Goal: Browse casually

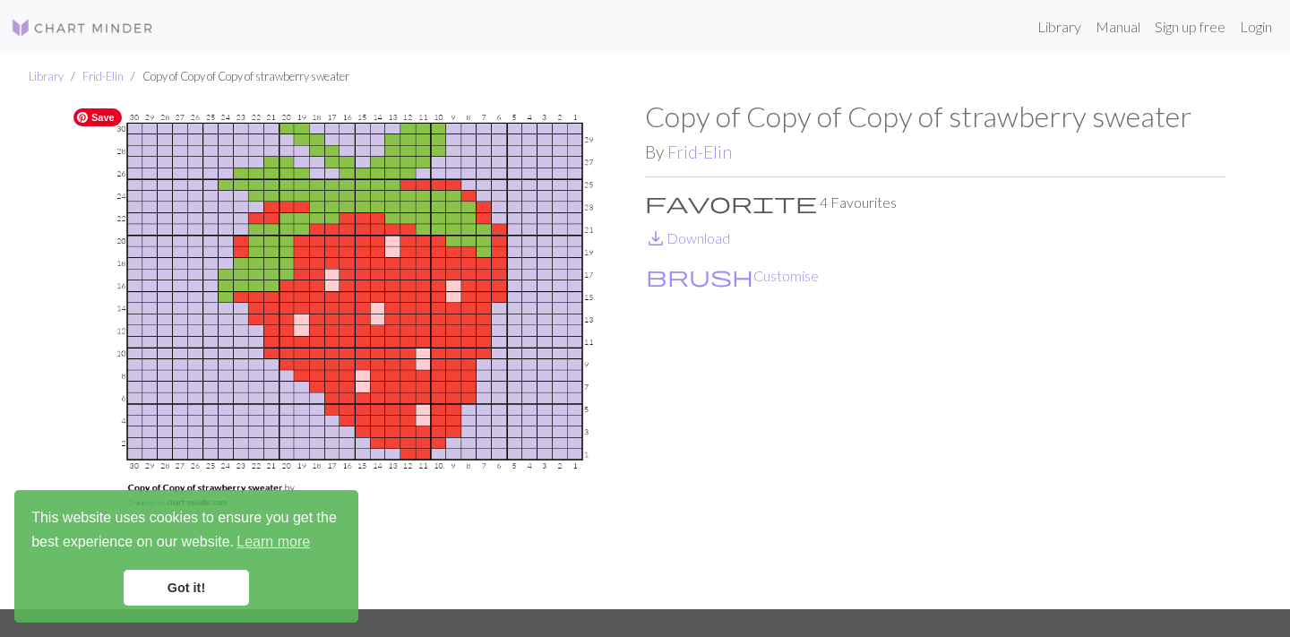
scroll to position [33, 0]
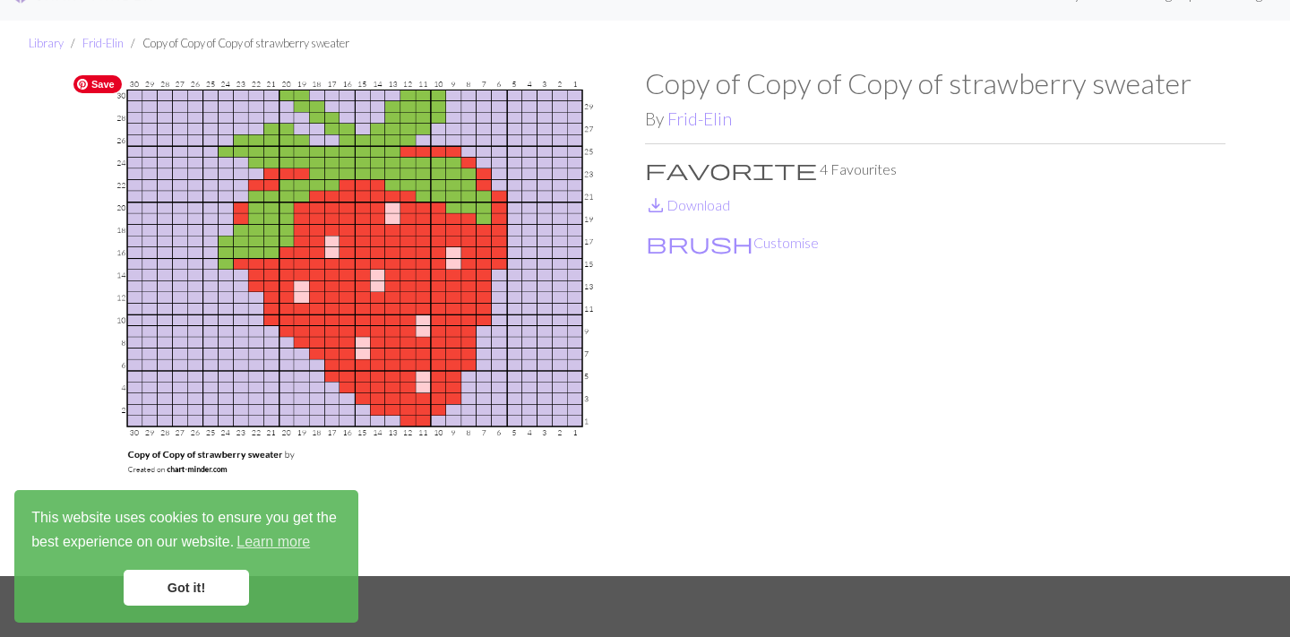
drag, startPoint x: 306, startPoint y: 212, endPoint x: 626, endPoint y: 280, distance: 326.9
click at [465, 211] on img at bounding box center [355, 321] width 581 height 510
click at [536, 252] on img at bounding box center [355, 321] width 581 height 510
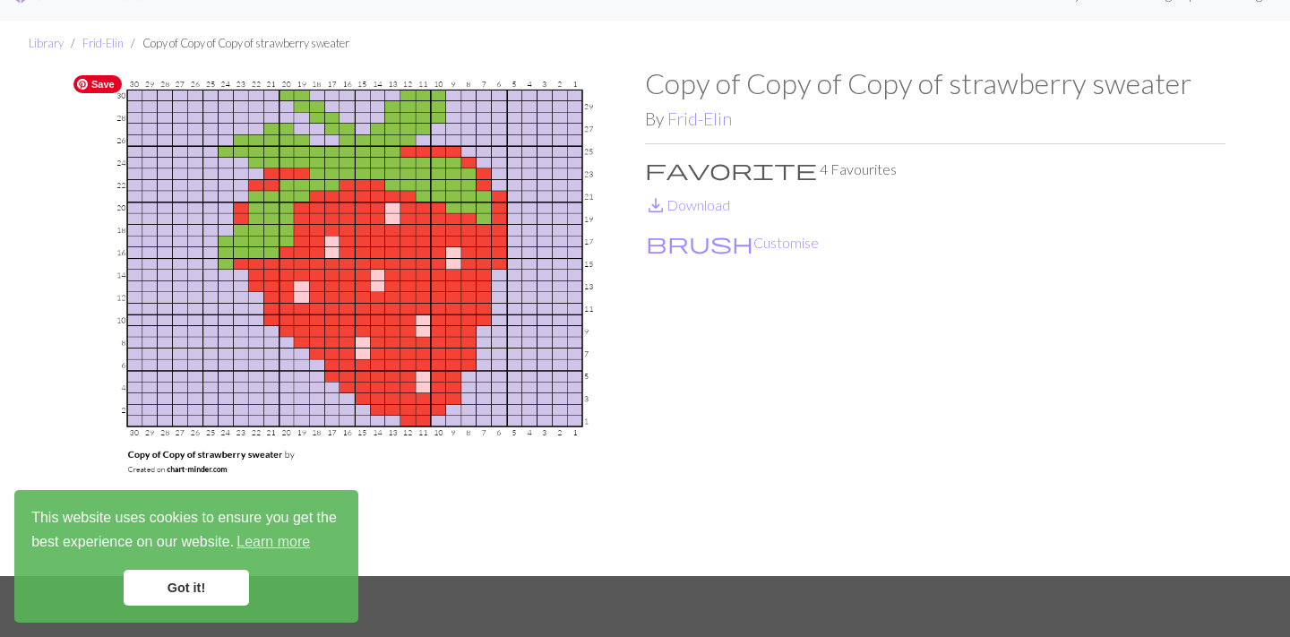
click at [536, 252] on img at bounding box center [355, 321] width 581 height 510
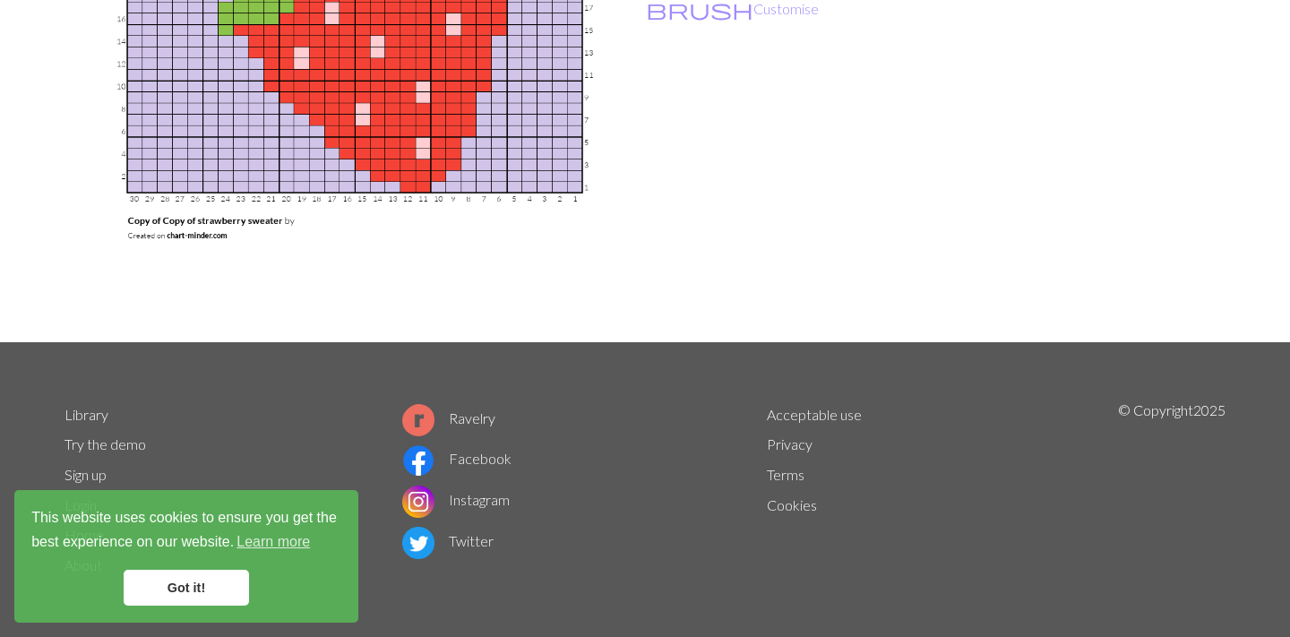
scroll to position [0, 0]
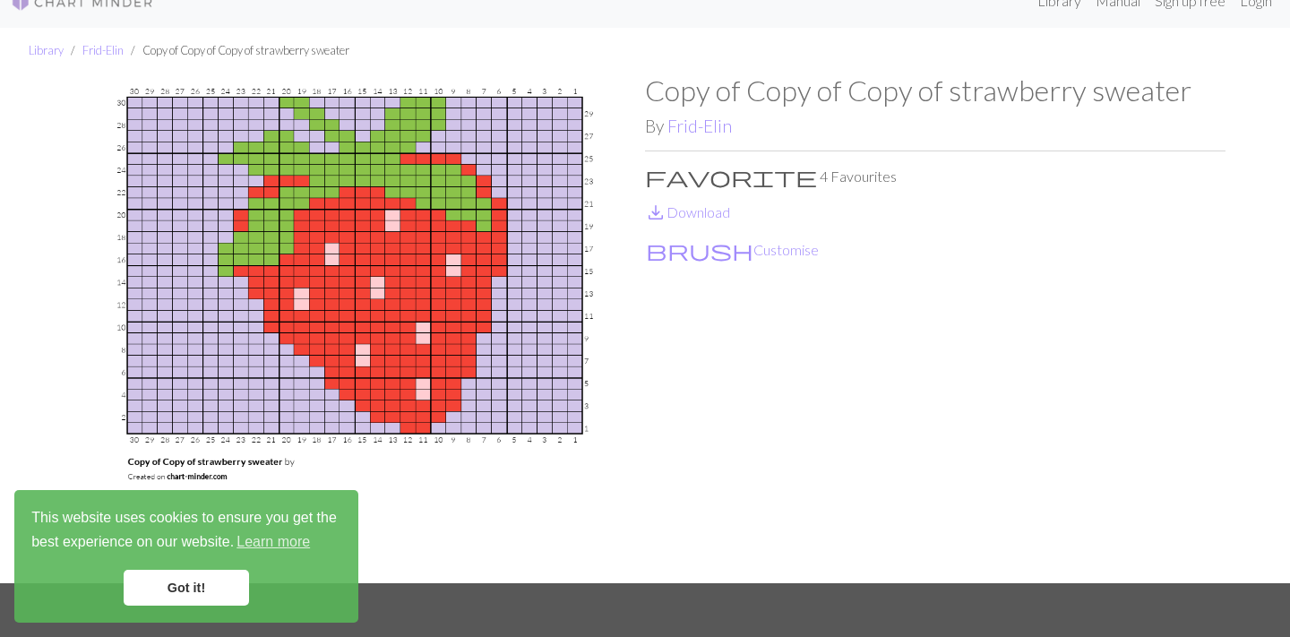
scroll to position [67, 0]
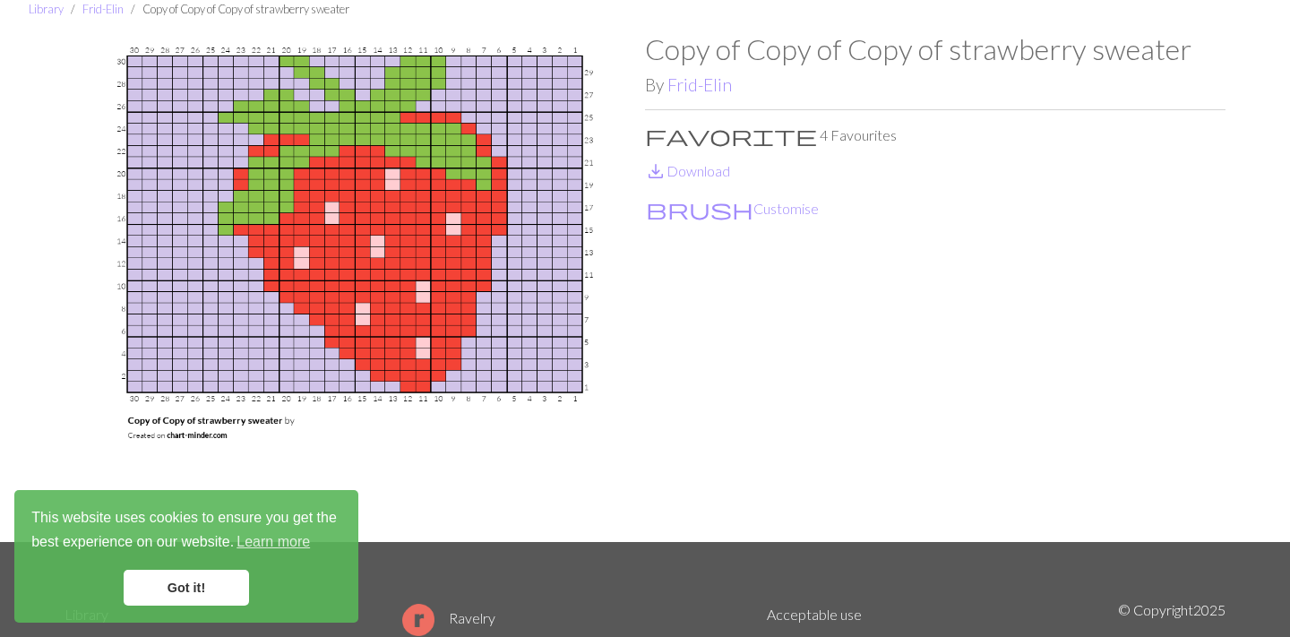
click at [216, 591] on link "Got it!" at bounding box center [186, 588] width 125 height 36
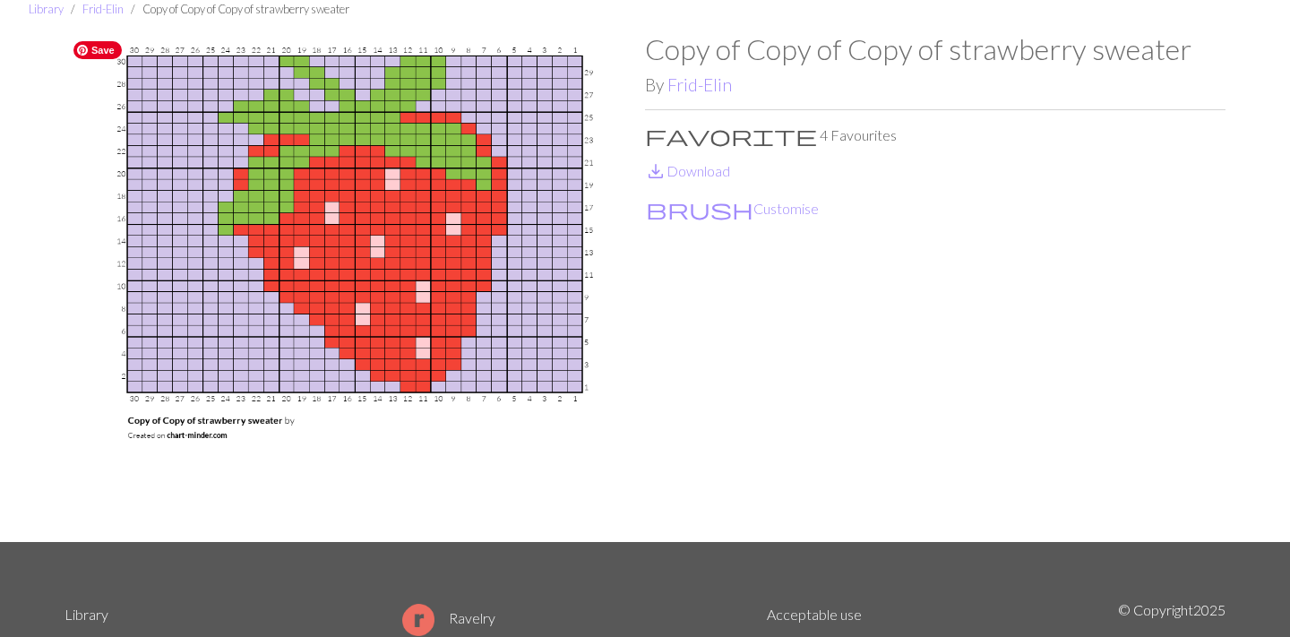
scroll to position [0, 0]
